Goal: Check status: Check status

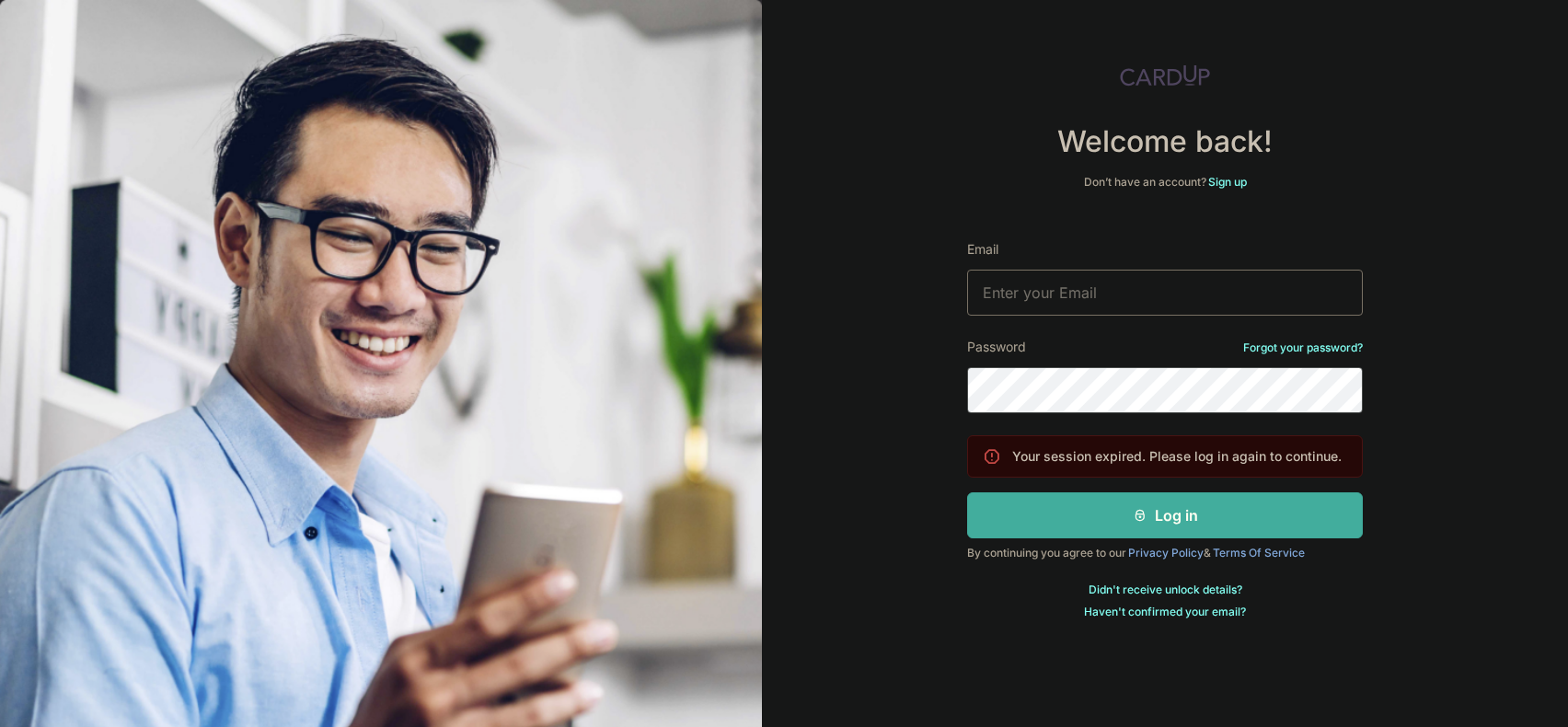
type input "[EMAIL_ADDRESS][DOMAIN_NAME]"
click at [1149, 520] on button "Log in" at bounding box center [1165, 515] width 396 height 46
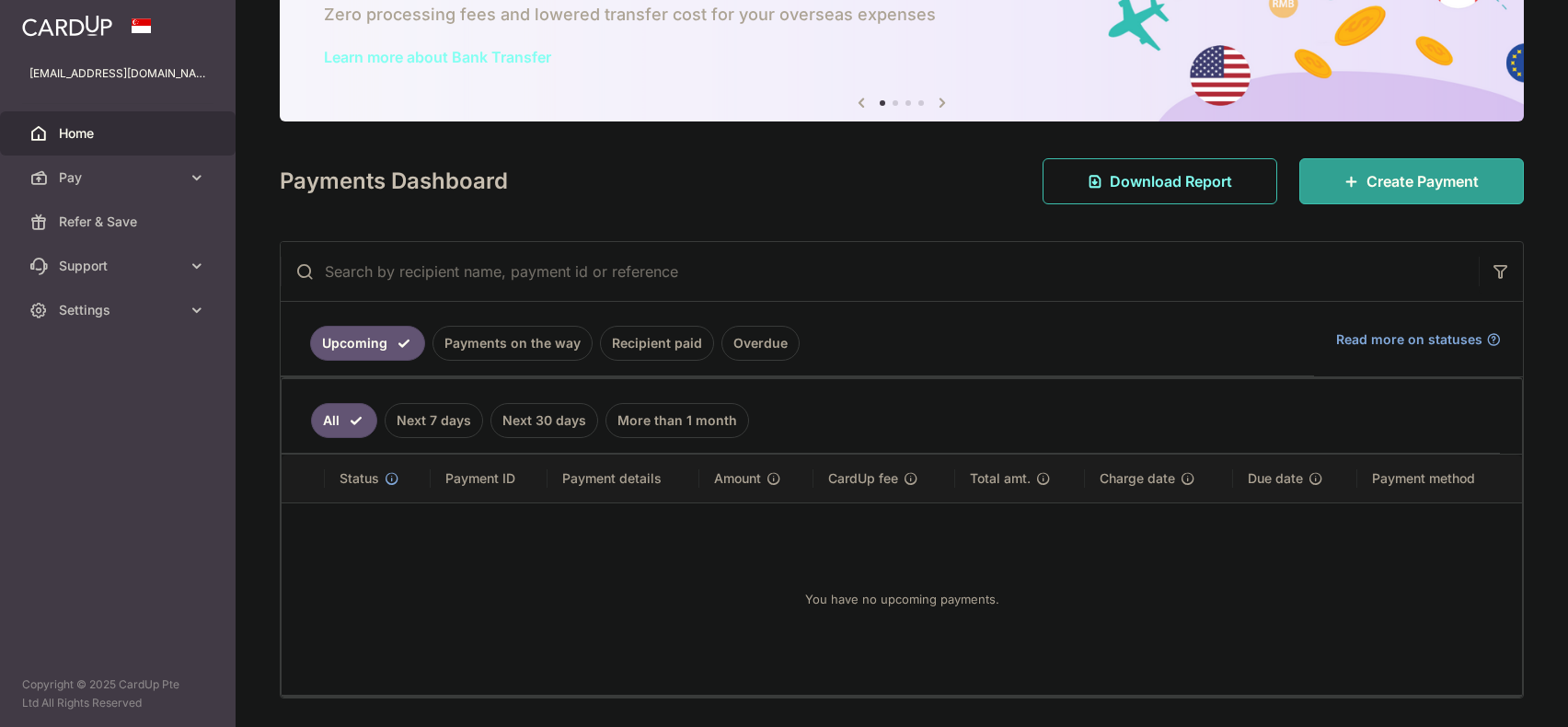
scroll to position [166, 0]
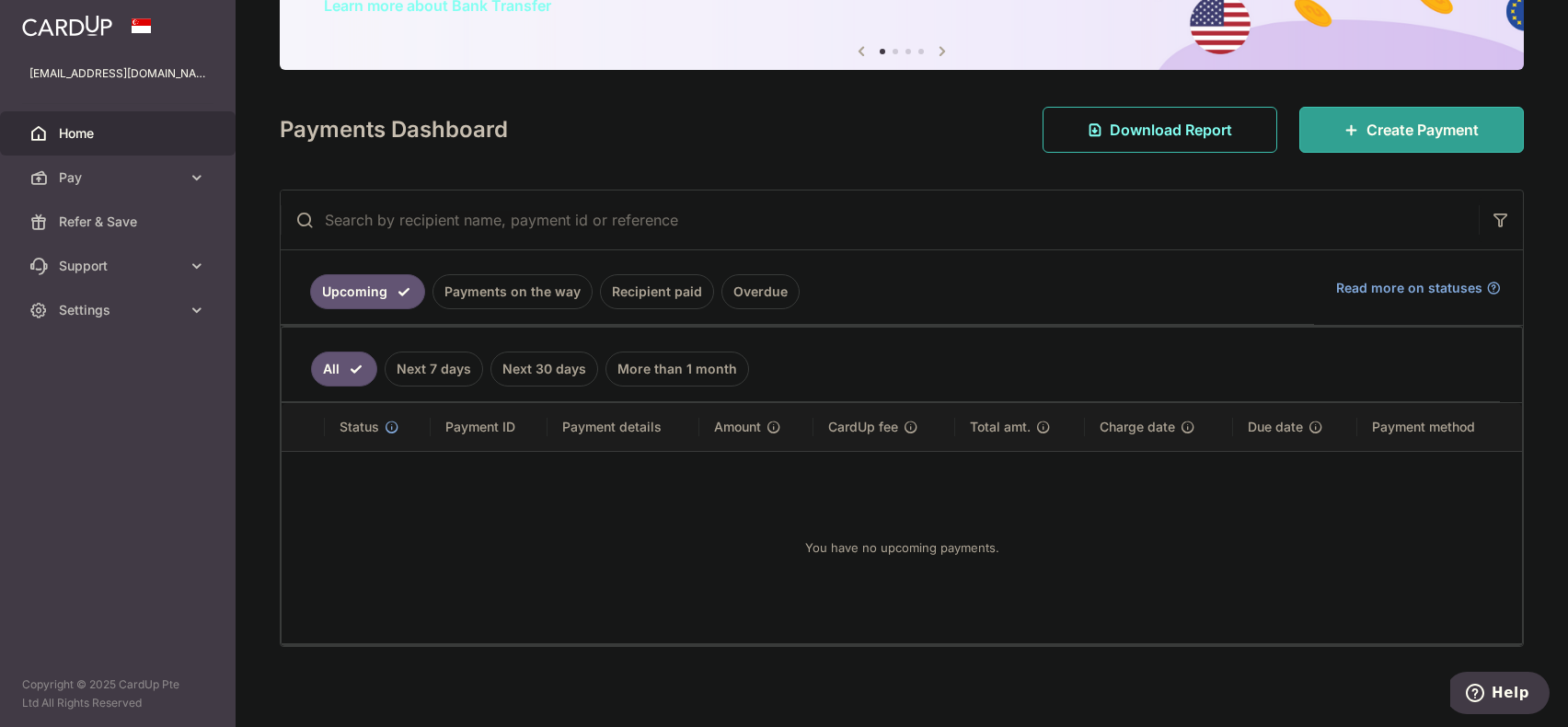
click at [752, 282] on link "Overdue" at bounding box center [761, 292] width 78 height 35
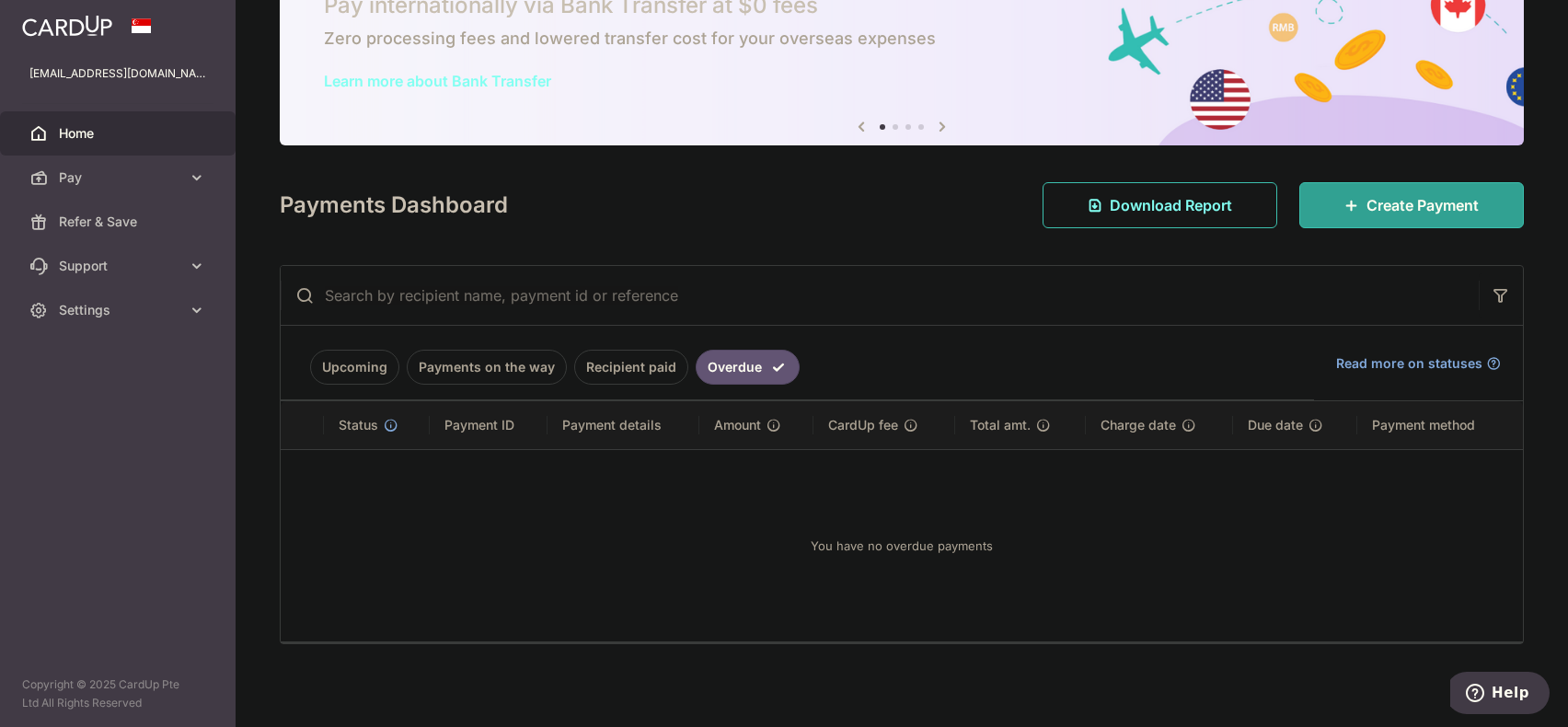
click at [611, 369] on link "Recipient paid" at bounding box center [631, 367] width 114 height 35
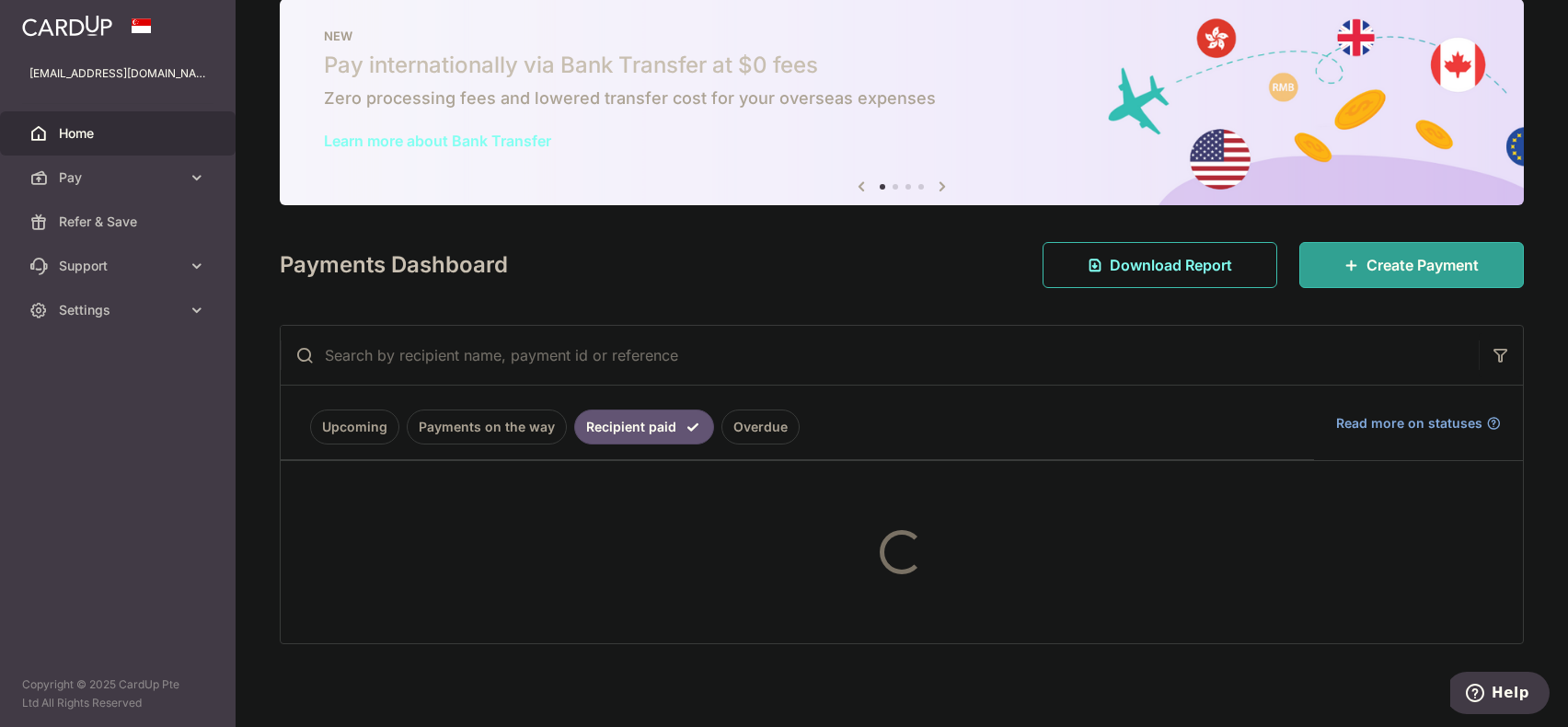
scroll to position [166, 0]
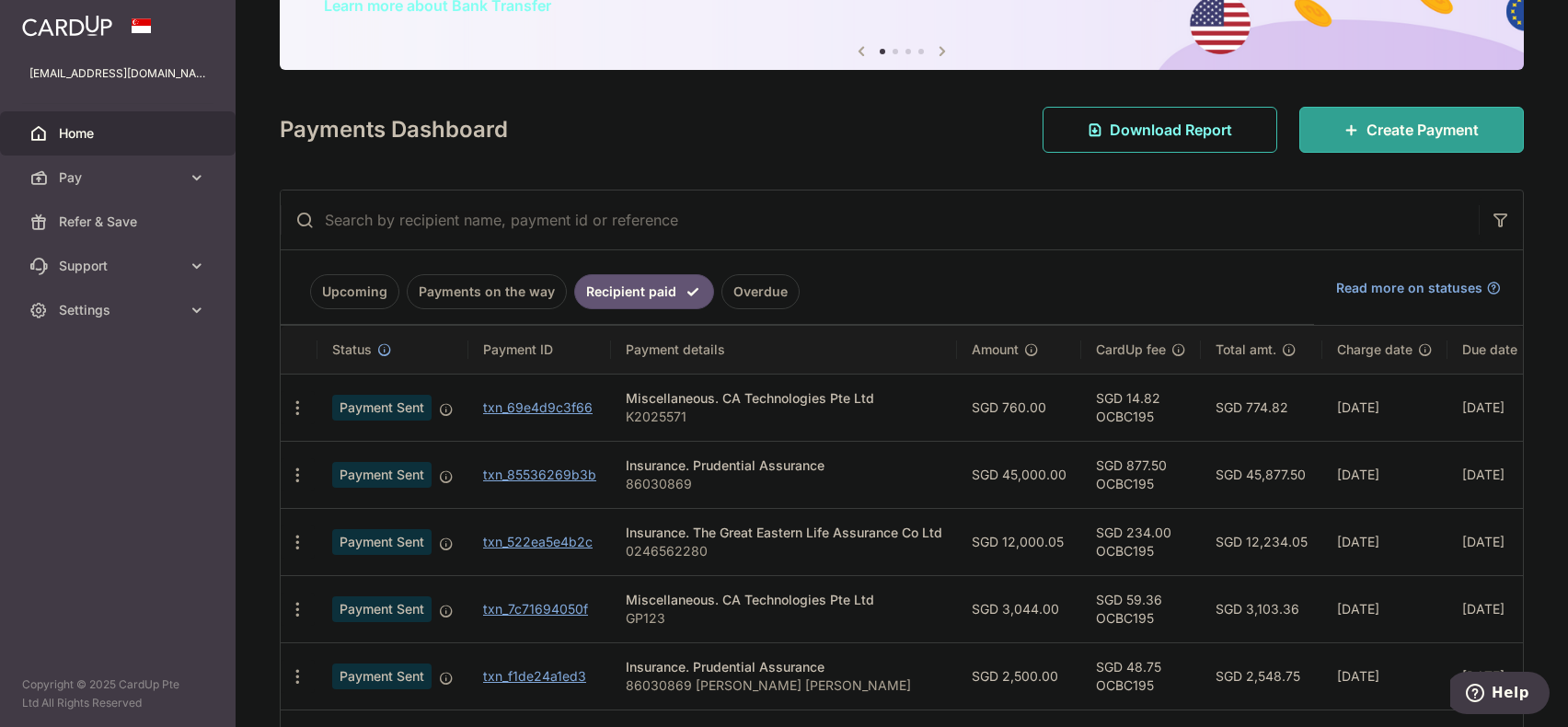
click at [436, 280] on link "Payments on the way" at bounding box center [487, 292] width 160 height 35
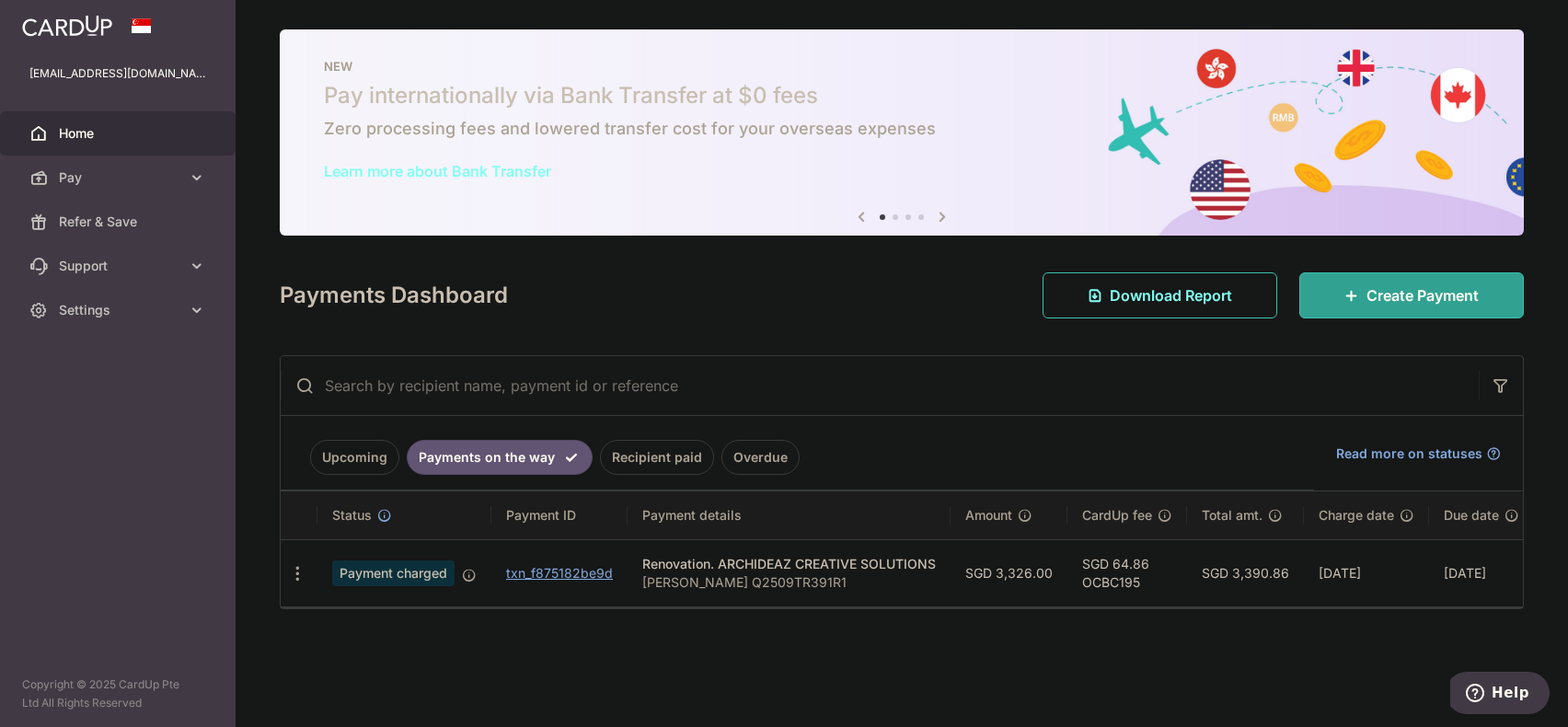
scroll to position [0, 0]
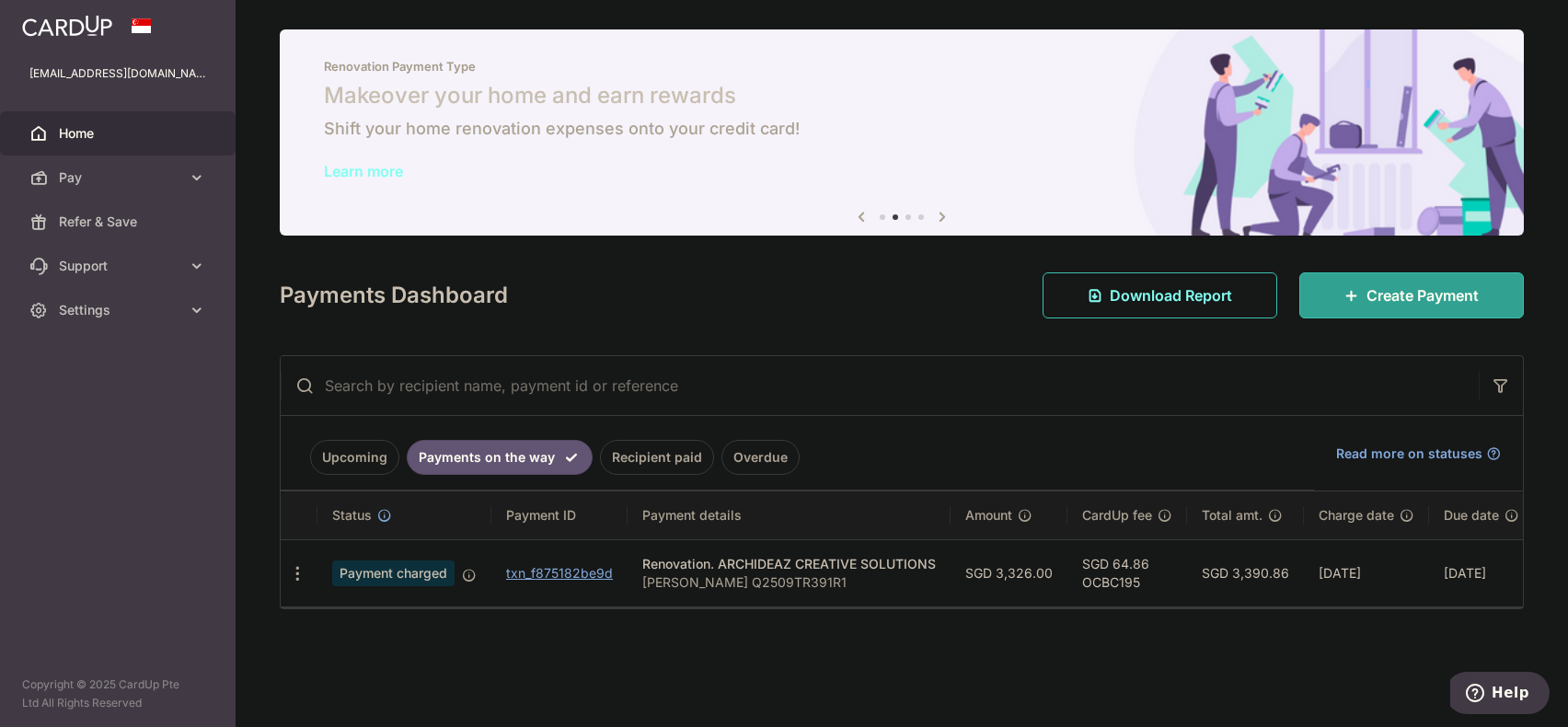
click at [640, 443] on link "Recipient paid" at bounding box center [657, 457] width 114 height 35
